Goal: Information Seeking & Learning: Learn about a topic

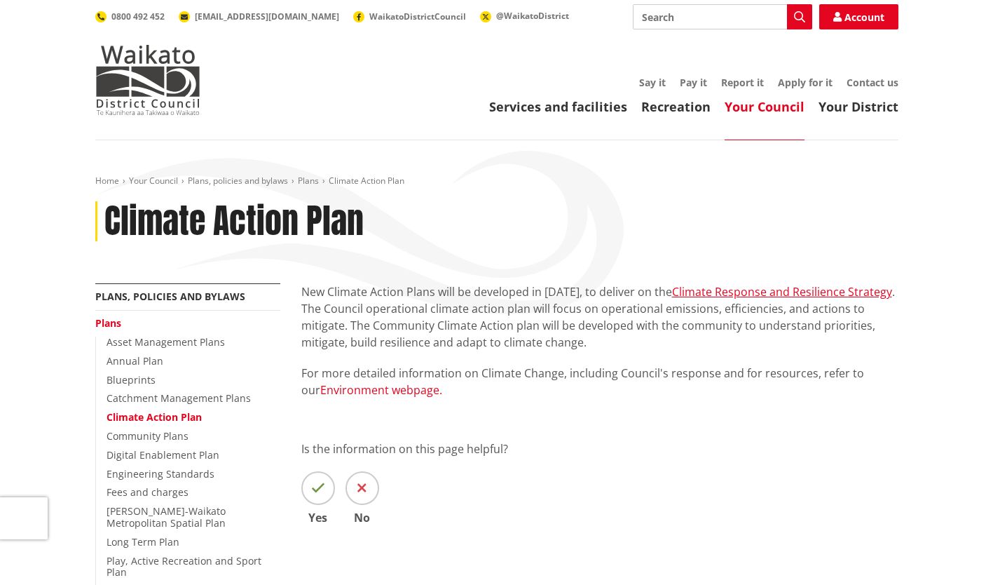
click at [399, 392] on link "Environment webpage." at bounding box center [381, 389] width 122 height 15
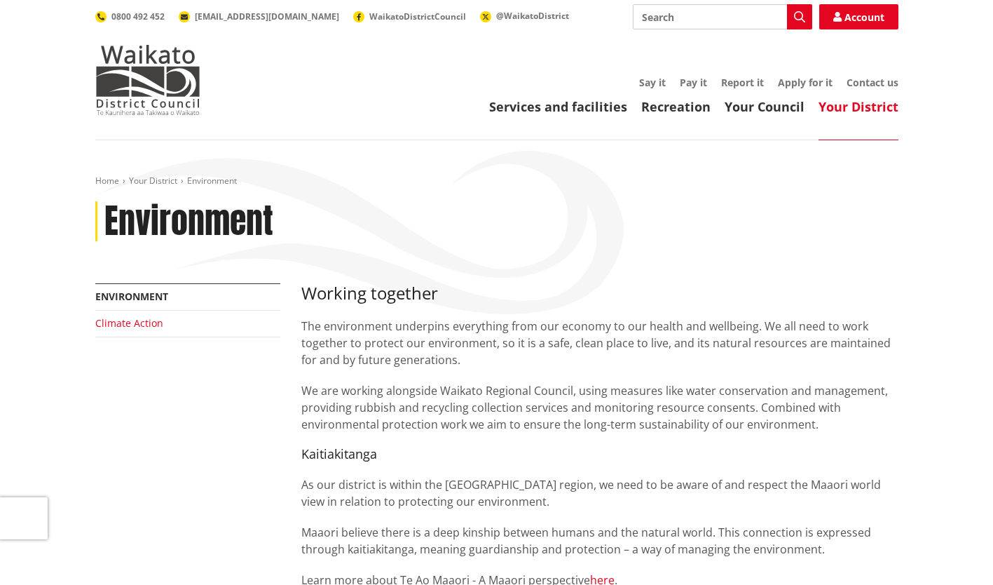
click at [138, 318] on link "Climate Action" at bounding box center [129, 322] width 68 height 13
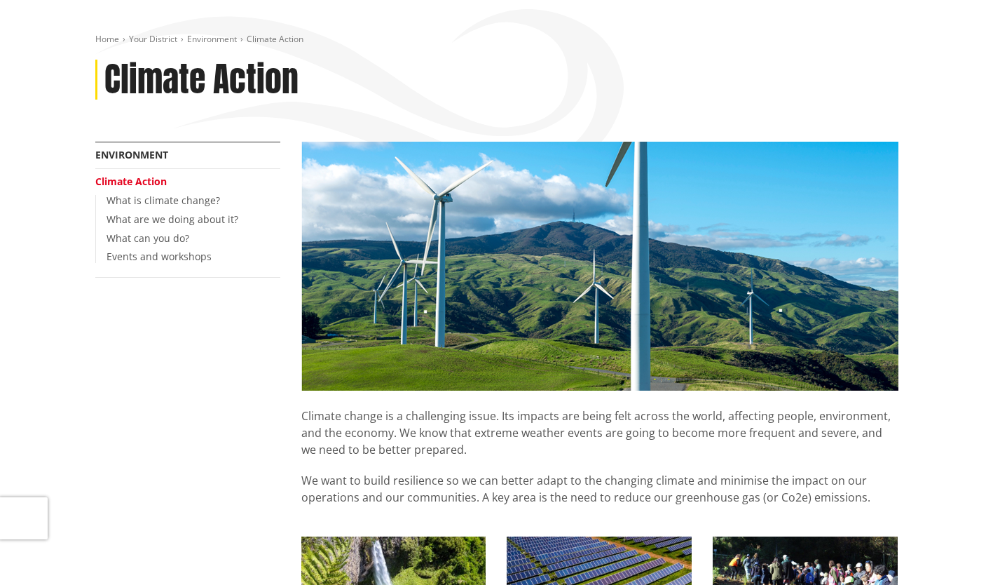
scroll to position [140, 0]
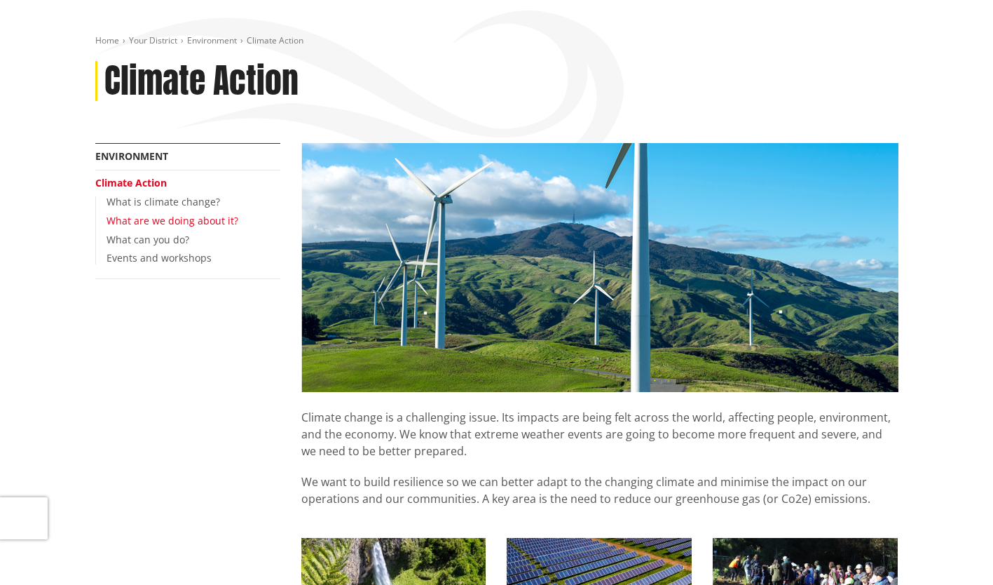
click at [177, 224] on link "What are we doing about it?" at bounding box center [173, 220] width 132 height 13
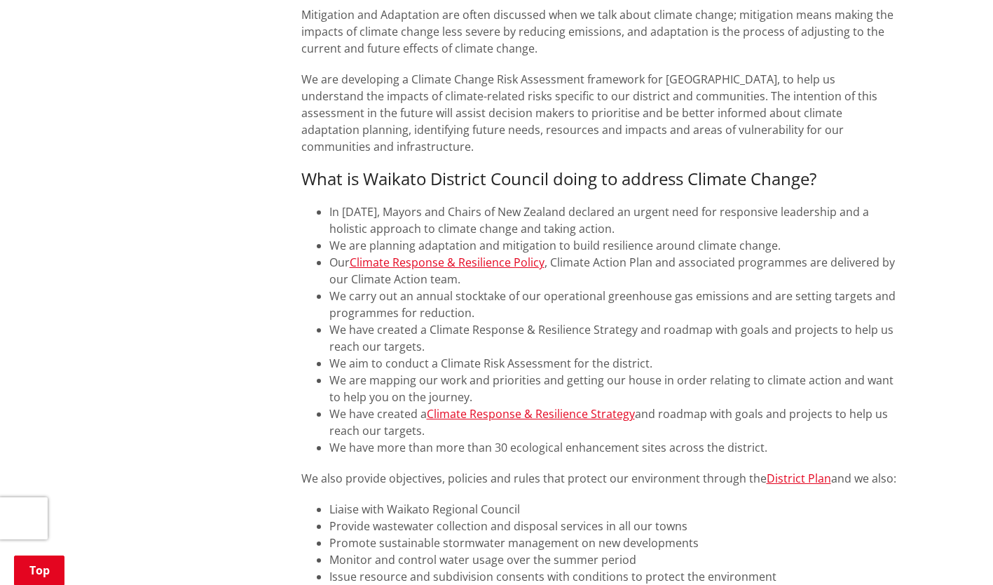
scroll to position [631, 0]
